Goal: Manage account settings

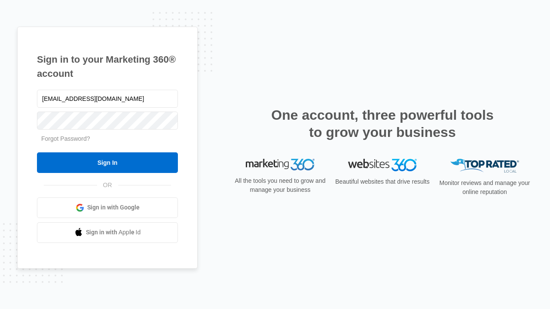
type input "dankie614@gmail.com"
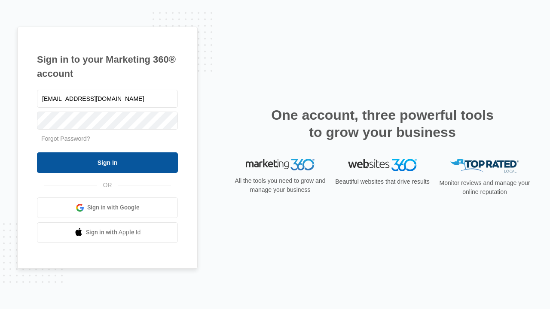
click at [107, 162] on input "Sign In" at bounding box center [107, 163] width 141 height 21
